Goal: Task Accomplishment & Management: Use online tool/utility

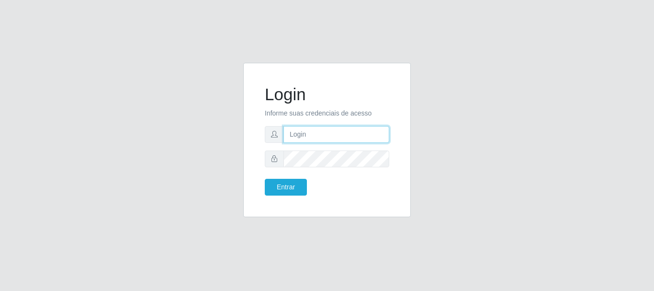
click at [307, 139] on input "text" at bounding box center [337, 134] width 106 height 17
type input "[EMAIL_ADDRESS][DOMAIN_NAME]"
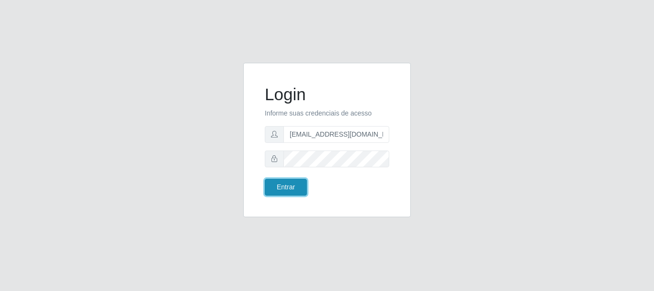
click at [284, 182] on button "Entrar" at bounding box center [286, 187] width 42 height 17
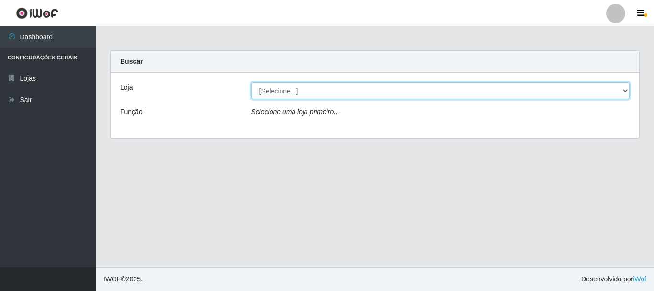
select select "120"
click option "Super Show - [PERSON_NAME]" at bounding box center [0, 0] width 0 height 0
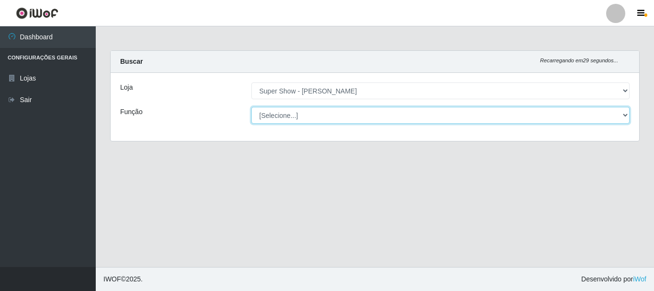
click at [251, 107] on select "[Selecione...] ASG Auxiliar de Estacionamento Balconista Embalador Embalador + …" at bounding box center [440, 115] width 379 height 17
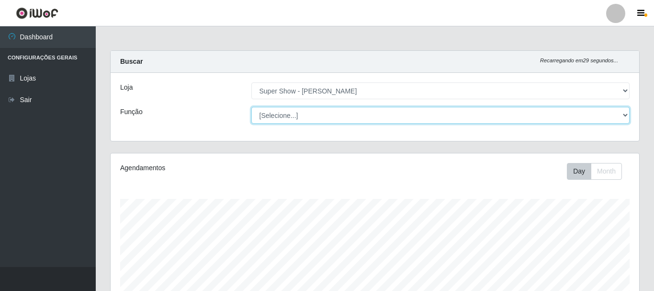
scroll to position [199, 529]
select select "16"
click option "ASG" at bounding box center [0, 0] width 0 height 0
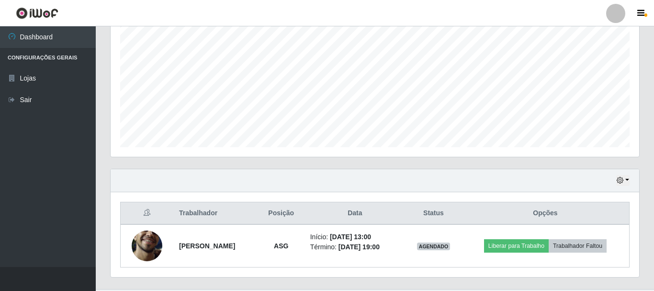
scroll to position [217, 0]
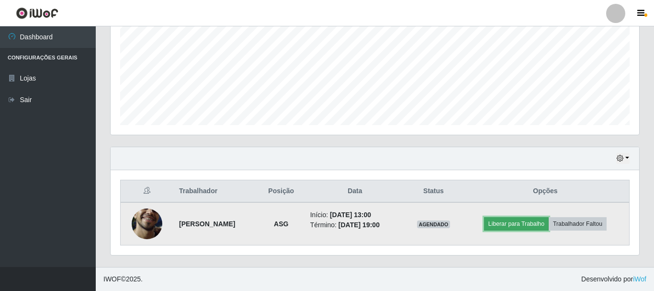
click at [532, 228] on button "Liberar para Trabalho" at bounding box center [516, 223] width 65 height 13
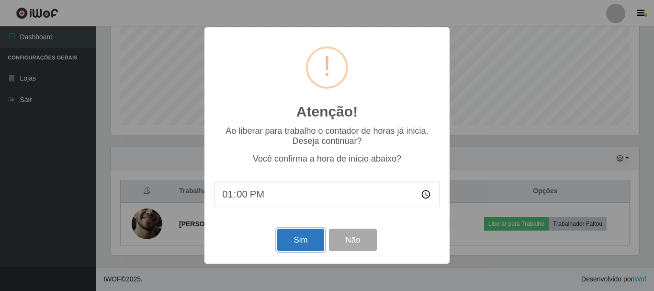
click at [303, 246] on button "Sim" at bounding box center [300, 239] width 46 height 23
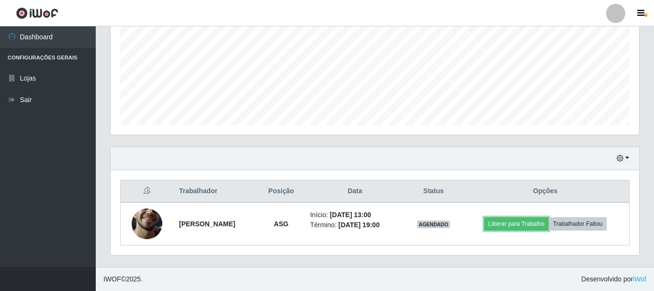
scroll to position [175, 0]
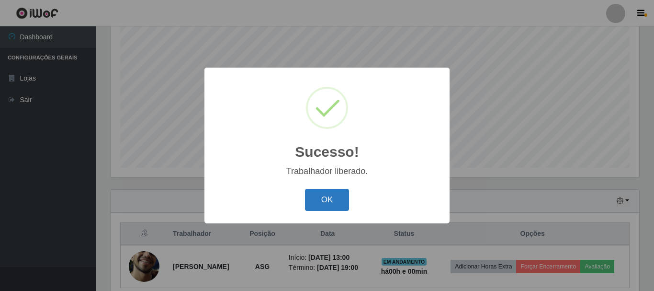
click at [321, 193] on button "OK" at bounding box center [327, 200] width 45 height 23
